Goal: Find specific page/section: Find specific page/section

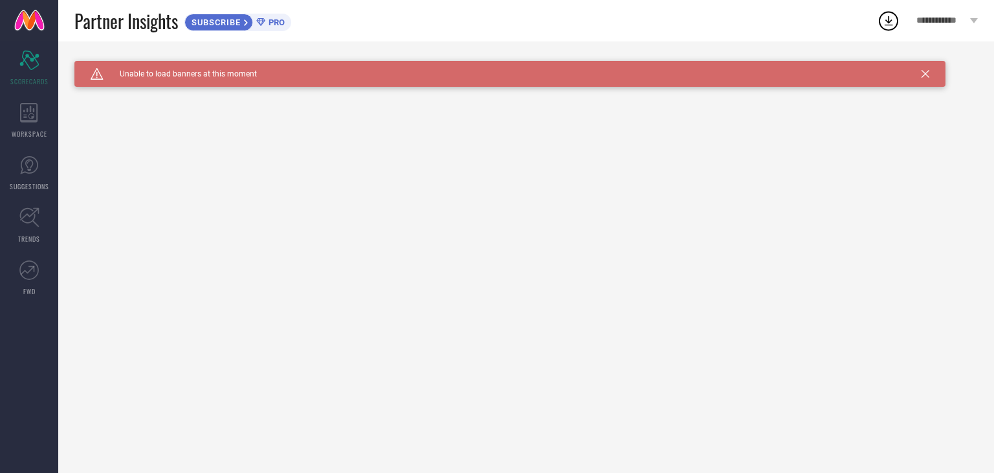
click at [262, 20] on icon at bounding box center [260, 22] width 8 height 8
click at [31, 115] on icon at bounding box center [29, 112] width 18 height 19
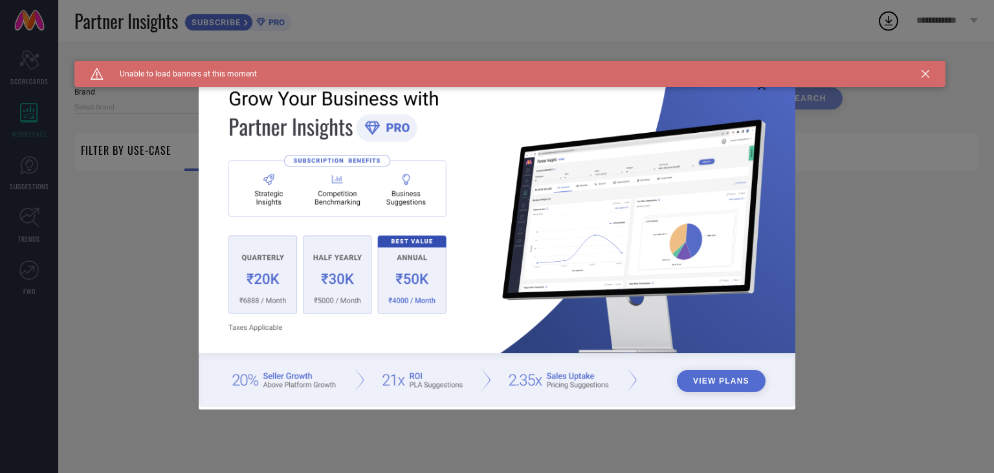
type input "1 STOP FASHION"
type input "All"
click at [925, 73] on icon at bounding box center [926, 74] width 8 height 8
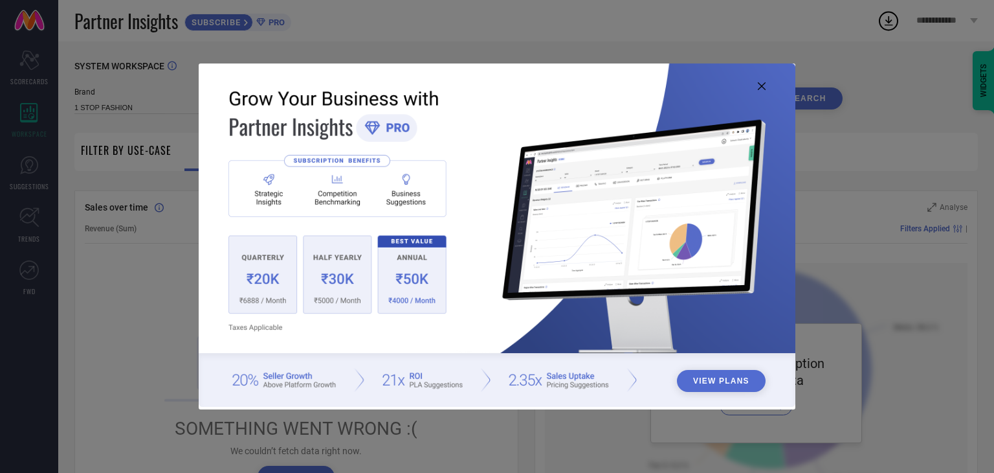
click at [870, 262] on div "View Plans" at bounding box center [497, 236] width 994 height 473
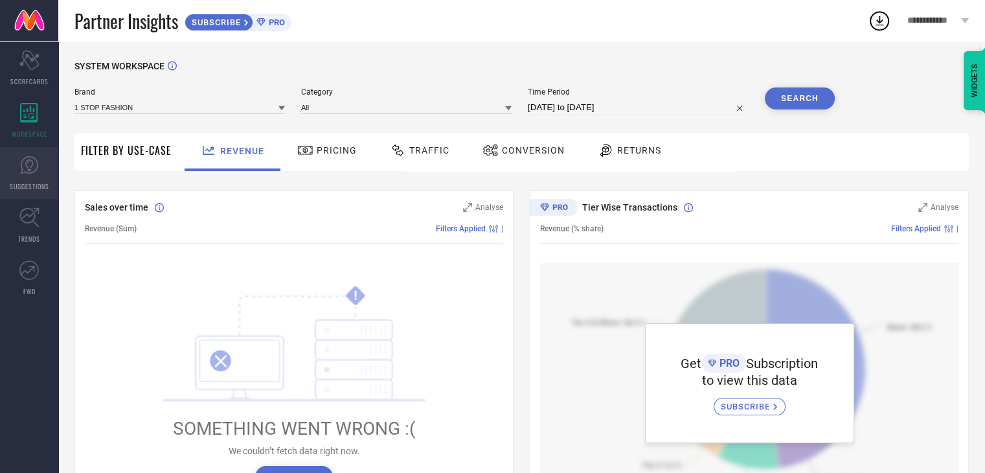
click at [29, 156] on icon at bounding box center [29, 165] width 18 height 18
